Goal: Find specific page/section: Find specific page/section

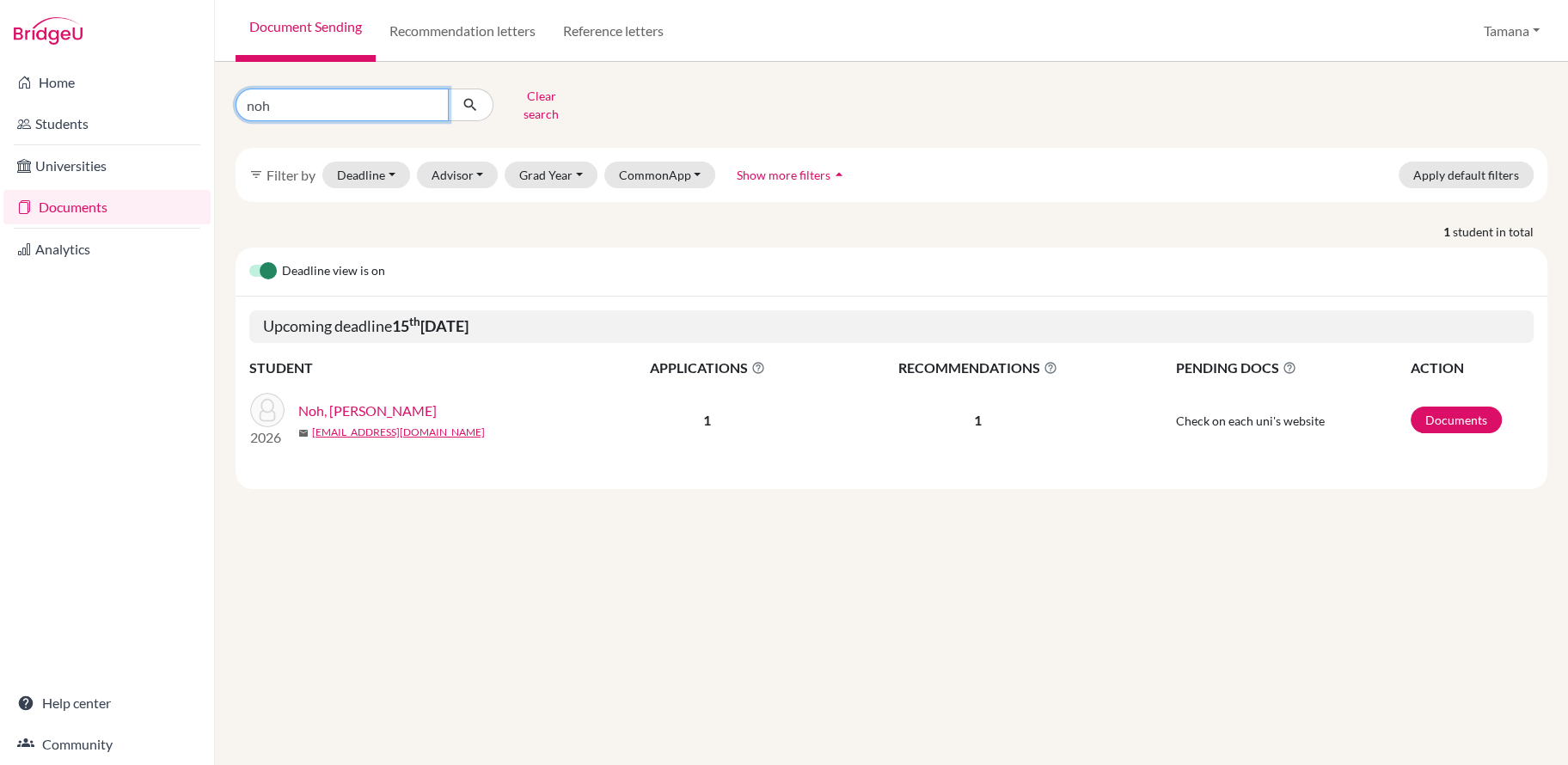
click at [317, 99] on input "noh" at bounding box center [342, 105] width 213 height 33
type input "xitong"
click button "submit" at bounding box center [471, 105] width 46 height 33
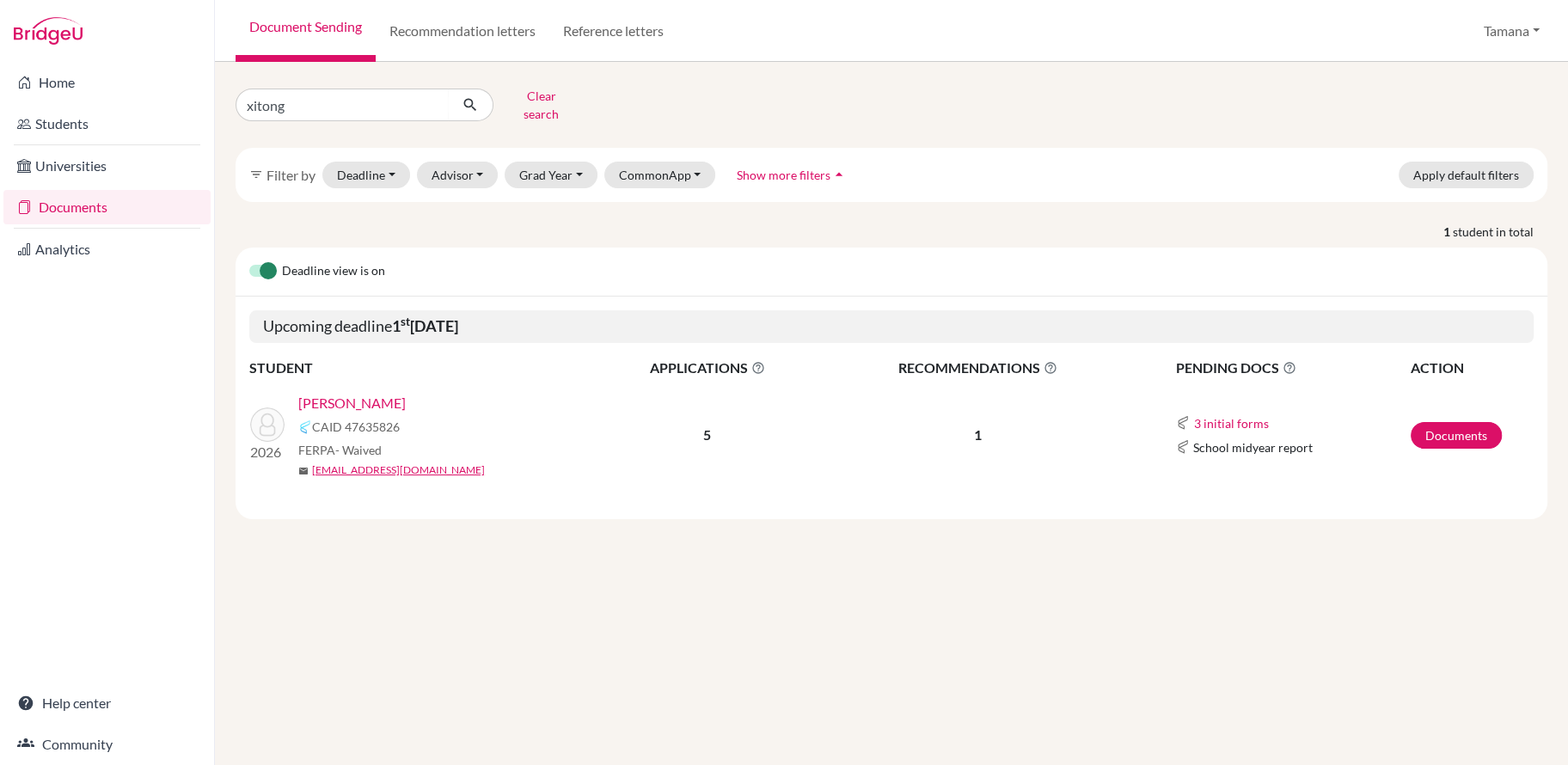
click at [355, 393] on link "[PERSON_NAME]" at bounding box center [351, 403] width 107 height 20
